Goal: Use online tool/utility: Utilize a website feature to perform a specific function

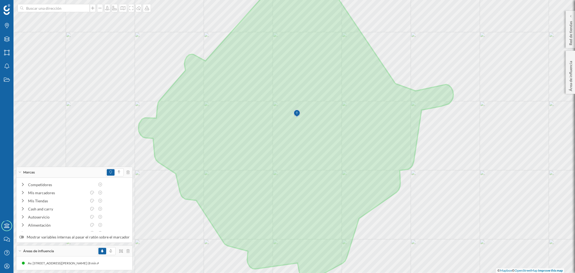
scroll to position [20, 0]
click at [84, 9] on div at bounding box center [87, 7] width 6 height 3
click at [84, 9] on input at bounding box center [53, 8] width 60 height 8
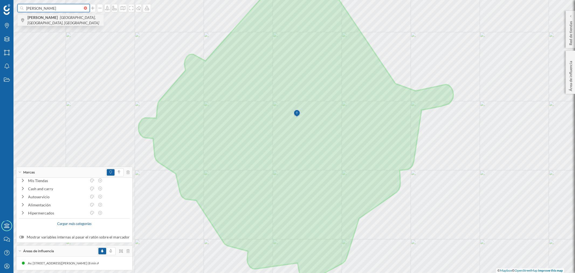
type input "[PERSON_NAME]"
click at [71, 21] on span "[PERSON_NAME] [GEOGRAPHIC_DATA], [GEOGRAPHIC_DATA], [GEOGRAPHIC_DATA]" at bounding box center [64, 20] width 73 height 11
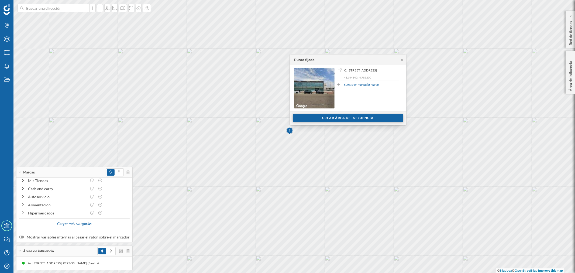
click at [337, 119] on div "Crear área de influencia" at bounding box center [348, 118] width 111 height 8
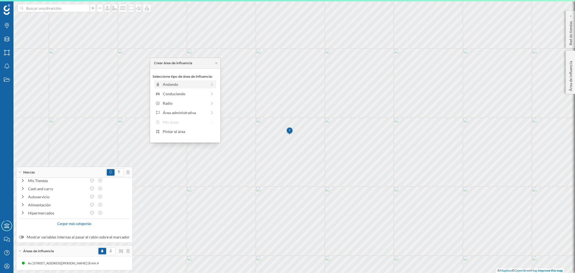
click at [174, 85] on div "Andando" at bounding box center [185, 84] width 44 height 6
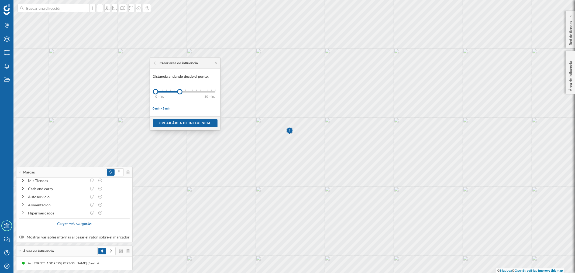
drag, startPoint x: 160, startPoint y: 93, endPoint x: 184, endPoint y: 91, distance: 24.3
click at [181, 93] on div at bounding box center [179, 91] width 5 height 5
drag, startPoint x: 184, startPoint y: 91, endPoint x: 181, endPoint y: 91, distance: 3.0
click at [181, 91] on div at bounding box center [180, 91] width 5 height 5
drag, startPoint x: 180, startPoint y: 91, endPoint x: 177, endPoint y: 91, distance: 2.7
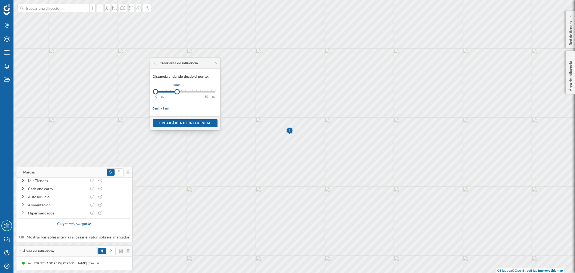
click at [177, 91] on div at bounding box center [176, 91] width 5 height 5
click at [187, 123] on div "Crear área de influencia" at bounding box center [185, 123] width 65 height 8
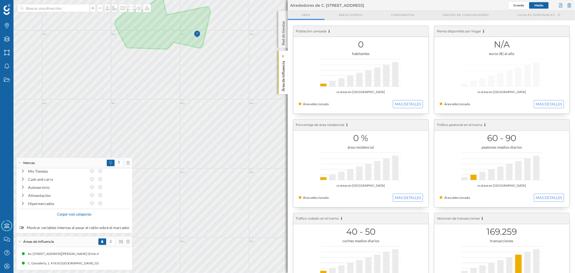
click at [279, 82] on div "Área de influencia" at bounding box center [282, 72] width 9 height 43
